Goal: Communication & Community: Participate in discussion

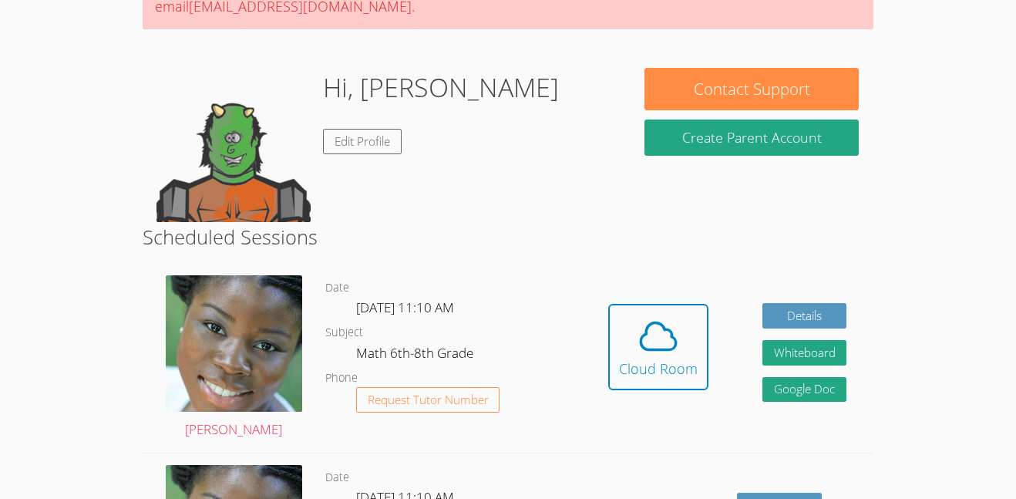
scroll to position [187, 0]
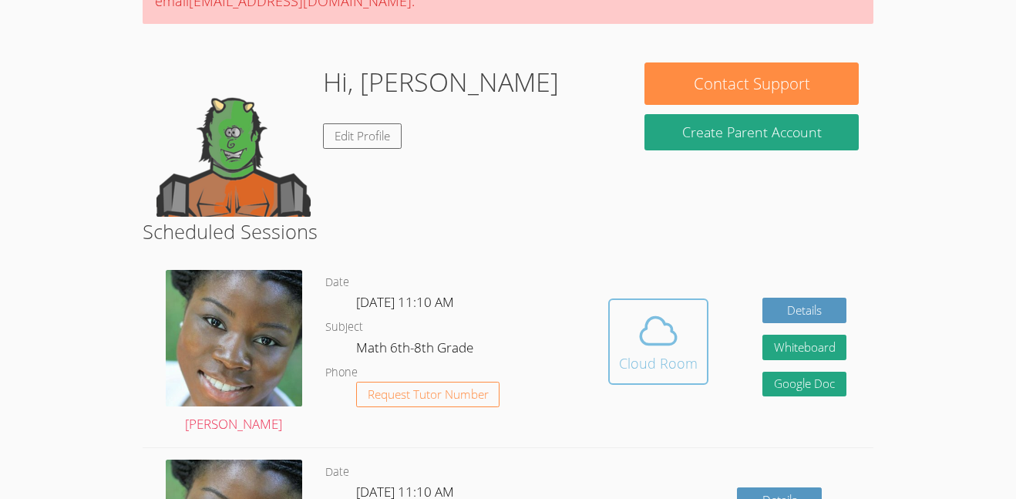
click at [667, 321] on icon at bounding box center [658, 330] width 43 height 43
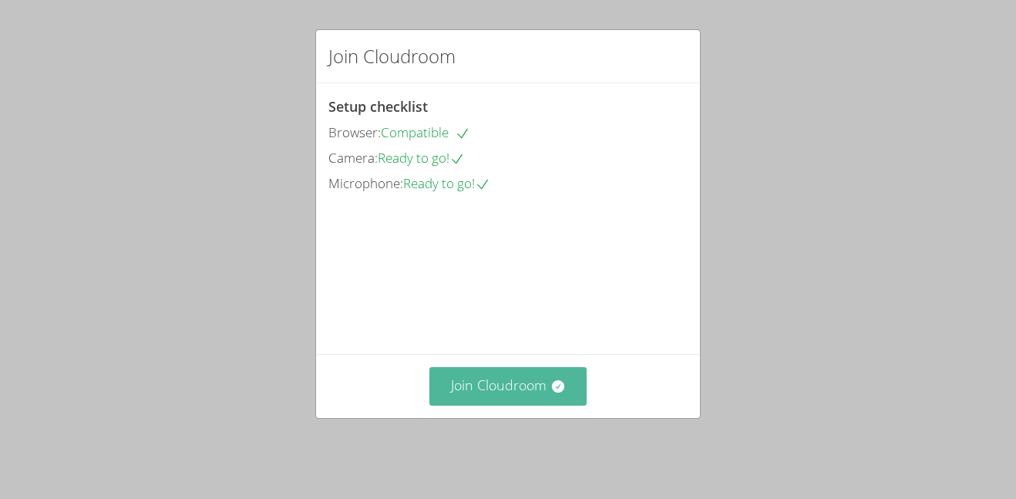
click at [548, 405] on button "Join Cloudroom" at bounding box center [508, 386] width 158 height 38
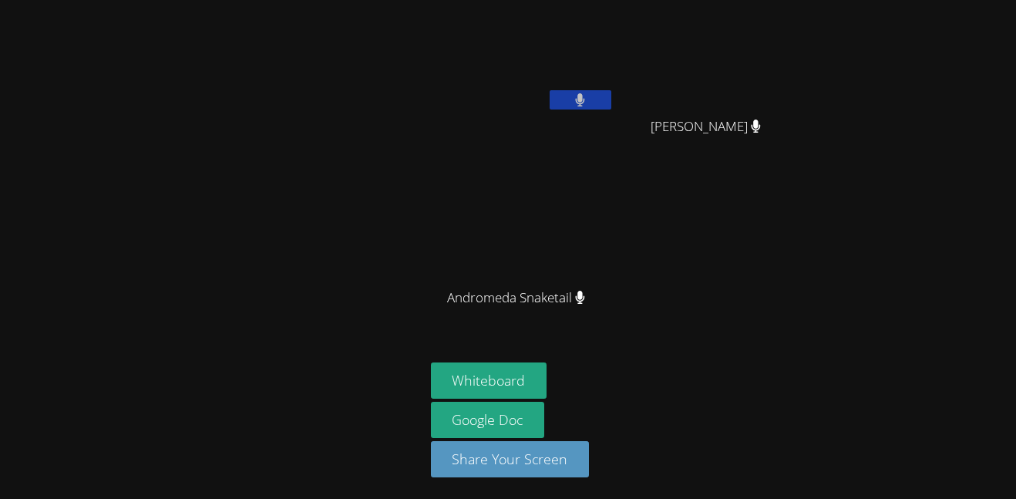
click at [586, 110] on div at bounding box center [581, 101] width 62 height 23
click at [570, 101] on button at bounding box center [581, 99] width 62 height 19
click at [579, 103] on icon at bounding box center [580, 99] width 16 height 13
click at [579, 103] on icon at bounding box center [580, 99] width 10 height 13
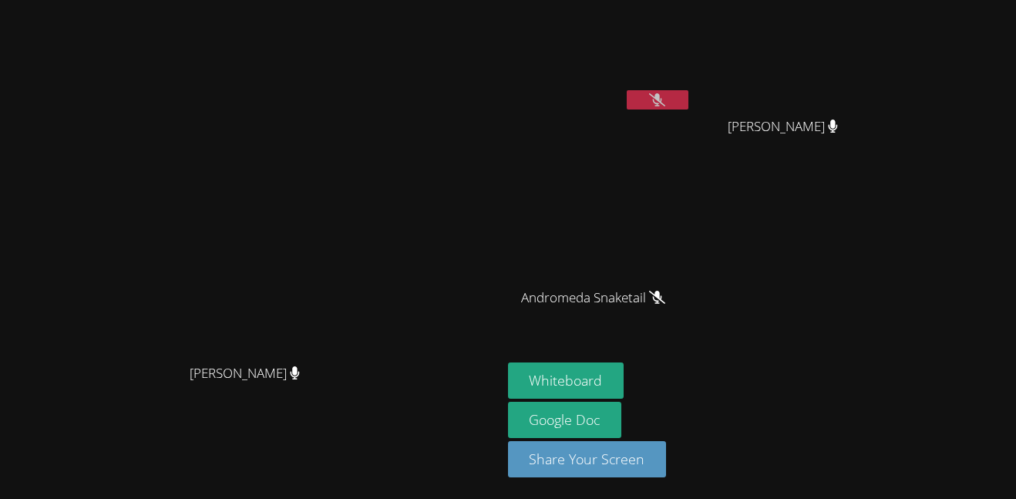
click at [688, 99] on button at bounding box center [658, 99] width 62 height 19
click at [665, 103] on icon at bounding box center [657, 99] width 16 height 13
click at [624, 383] on button "Whiteboard" at bounding box center [566, 380] width 116 height 36
click at [688, 94] on button at bounding box center [658, 99] width 62 height 19
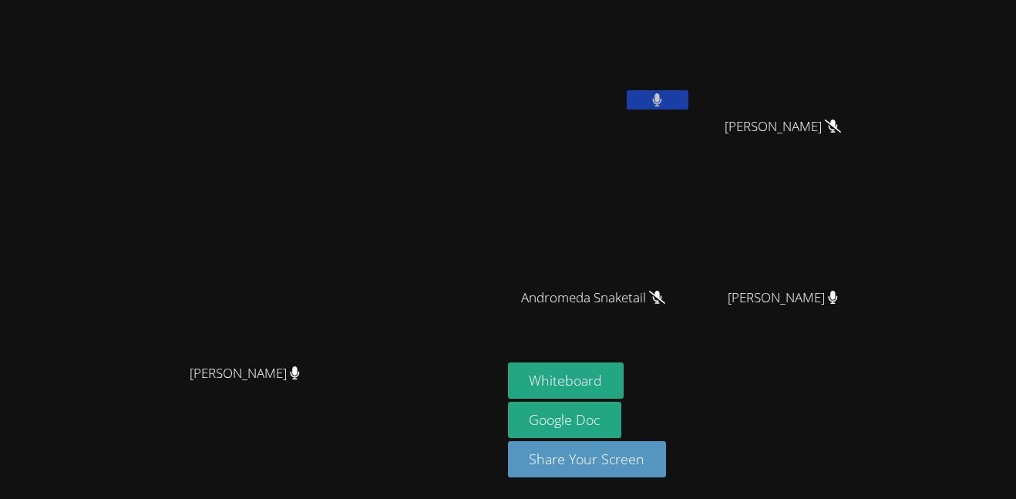
click at [688, 94] on button at bounding box center [658, 99] width 62 height 19
click at [688, 101] on button at bounding box center [658, 99] width 62 height 19
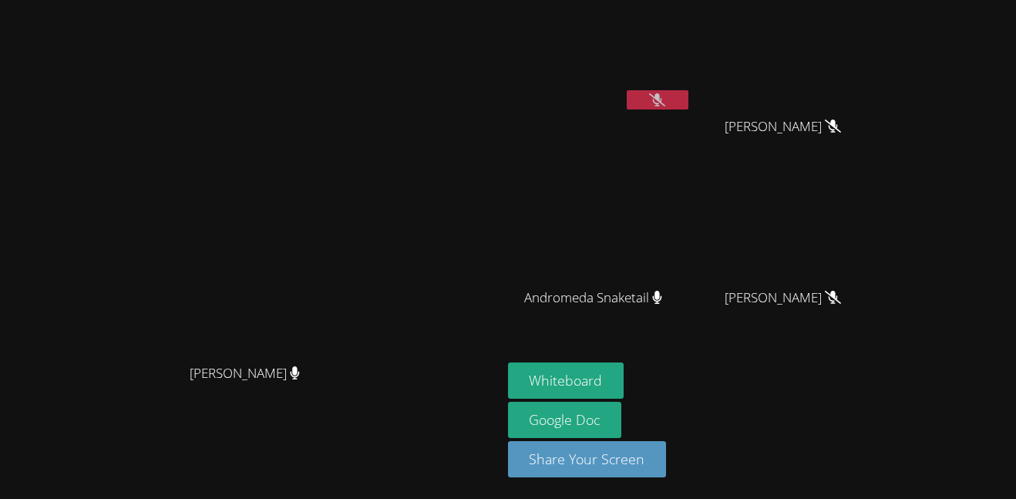
click at [688, 101] on button at bounding box center [658, 99] width 62 height 19
click at [665, 95] on icon at bounding box center [657, 99] width 16 height 13
click at [688, 95] on button at bounding box center [658, 99] width 62 height 19
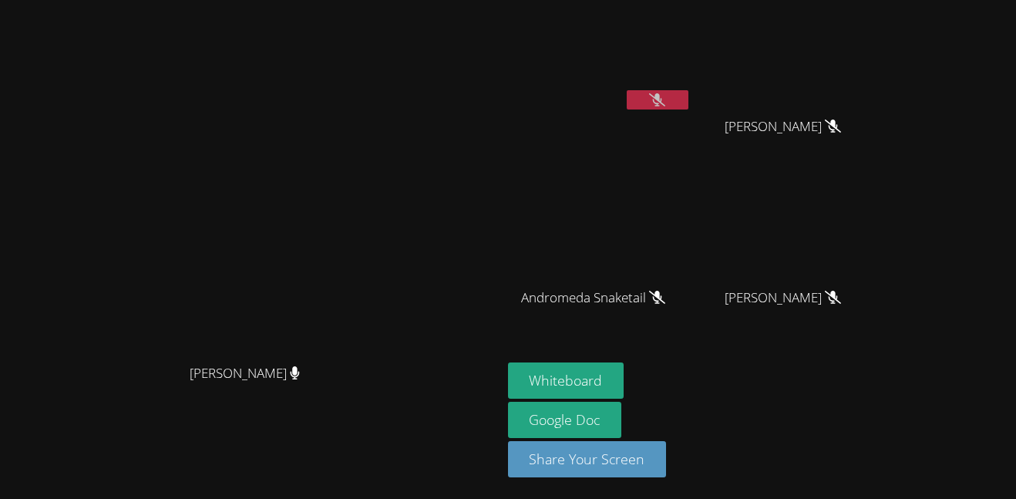
click at [665, 95] on icon at bounding box center [657, 99] width 16 height 13
